Goal: Transaction & Acquisition: Book appointment/travel/reservation

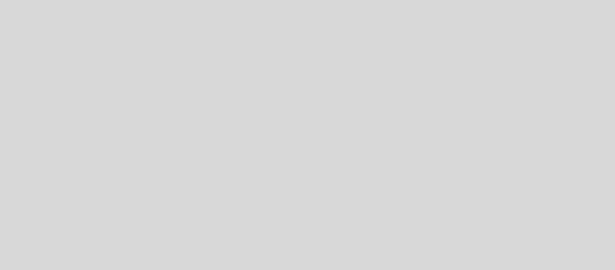
select select "es"
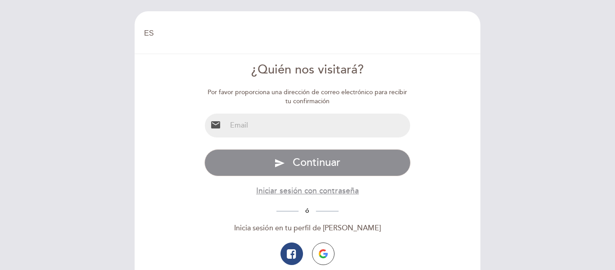
click at [258, 124] on input "email" at bounding box center [318, 125] width 184 height 24
type input "thayronborges@gmail.com"
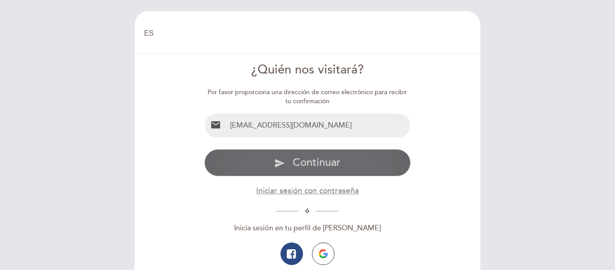
click at [299, 162] on span "Continuar" at bounding box center [316, 162] width 48 height 13
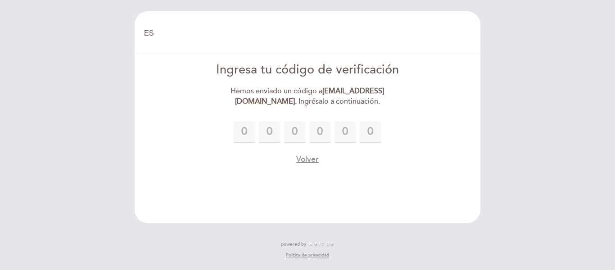
type input "5"
type input "3"
type input "1"
type input "5"
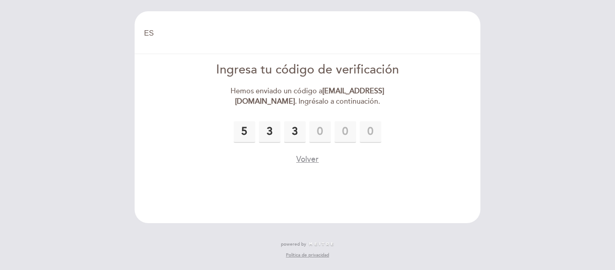
type input "8"
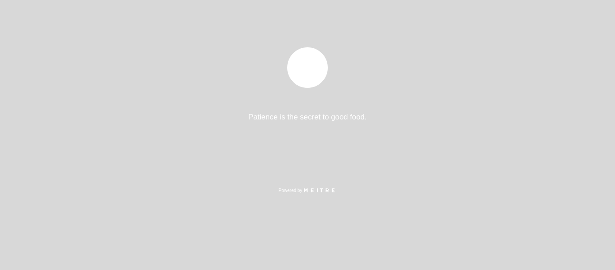
select select "es"
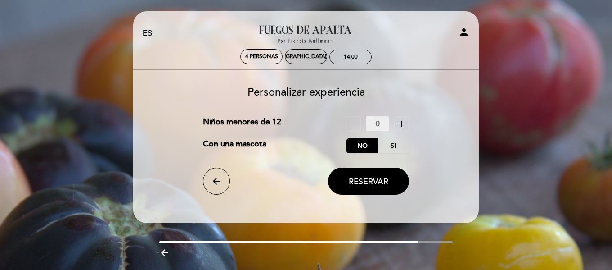
click at [404, 121] on icon "add" at bounding box center [401, 123] width 11 height 11
click at [362, 180] on span "Reservar" at bounding box center [369, 181] width 40 height 10
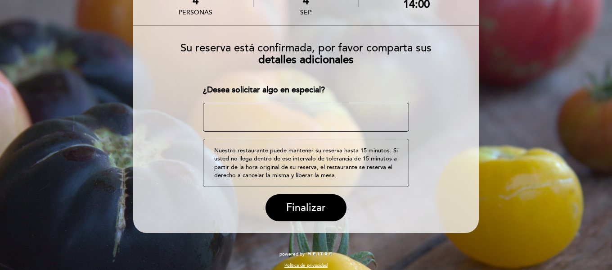
scroll to position [72, 0]
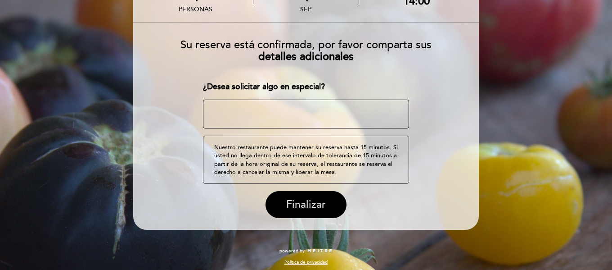
click at [306, 202] on span "Finalizar" at bounding box center [306, 204] width 40 height 13
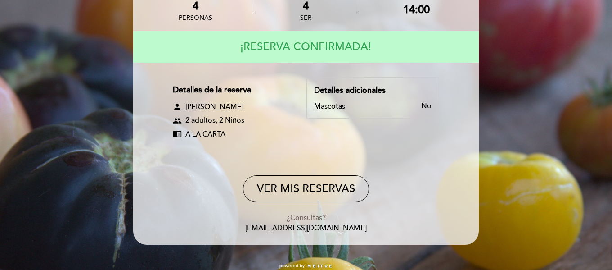
scroll to position [0, 0]
